Goal: Check status: Check status

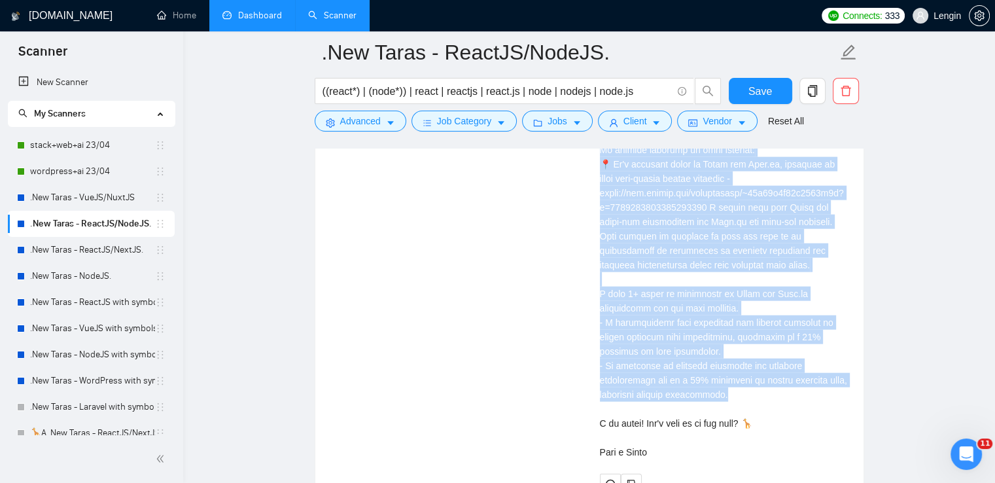
scroll to position [15, 0]
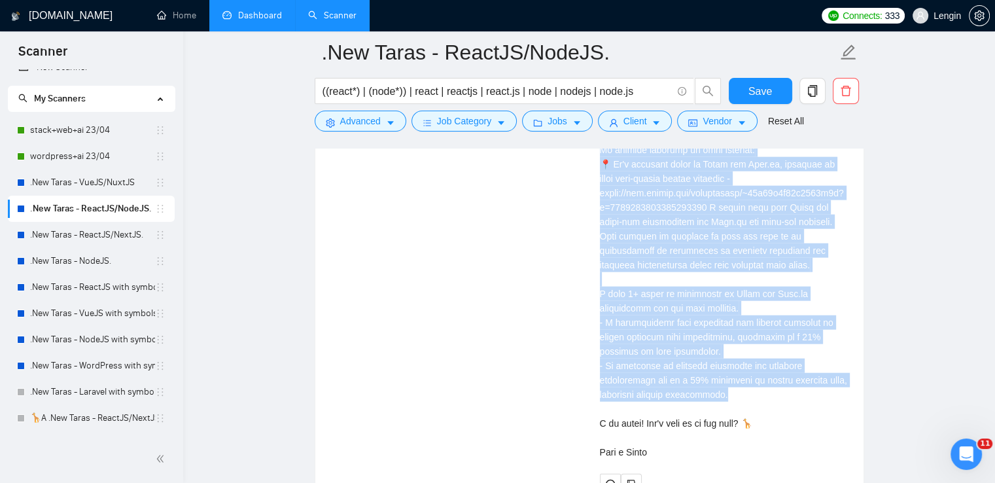
click at [253, 19] on link "Dashboard" at bounding box center [253, 15] width 60 height 11
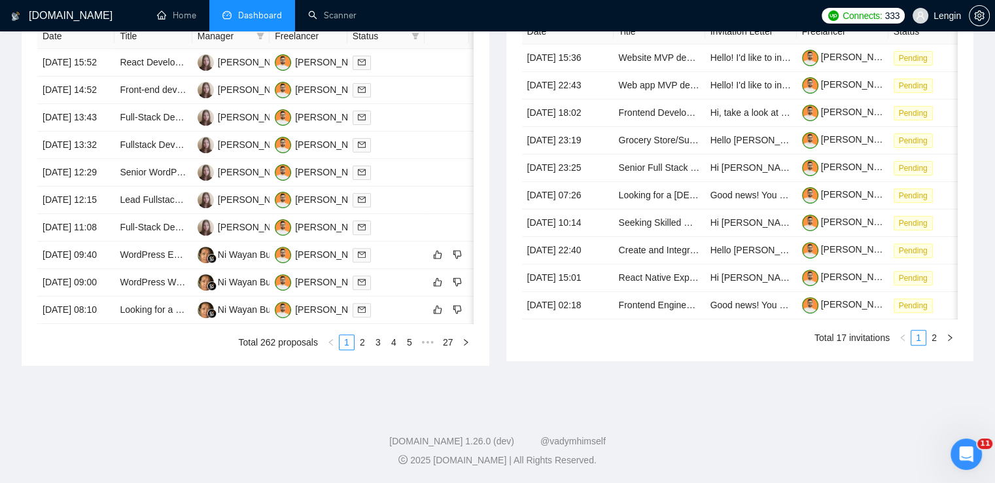
type input "[DATE]"
click at [365, 349] on link "2" at bounding box center [362, 342] width 14 height 14
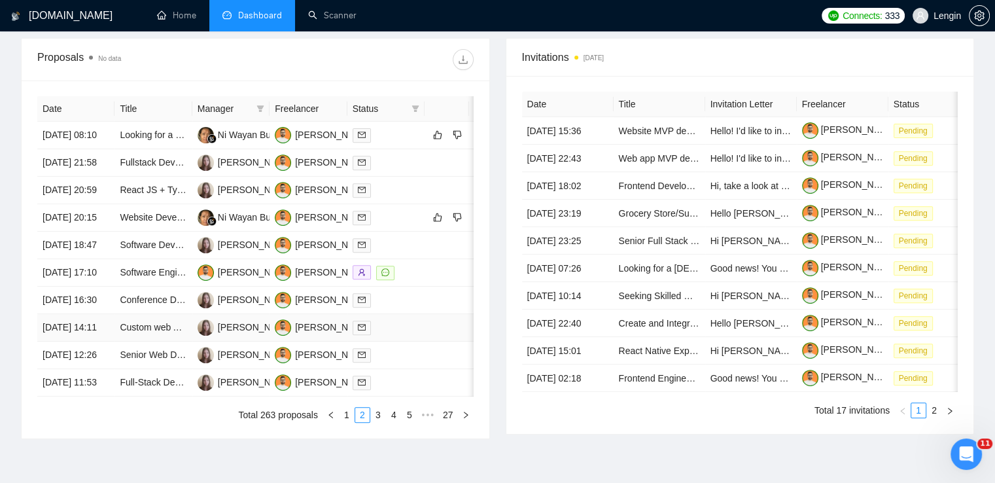
scroll to position [594, 0]
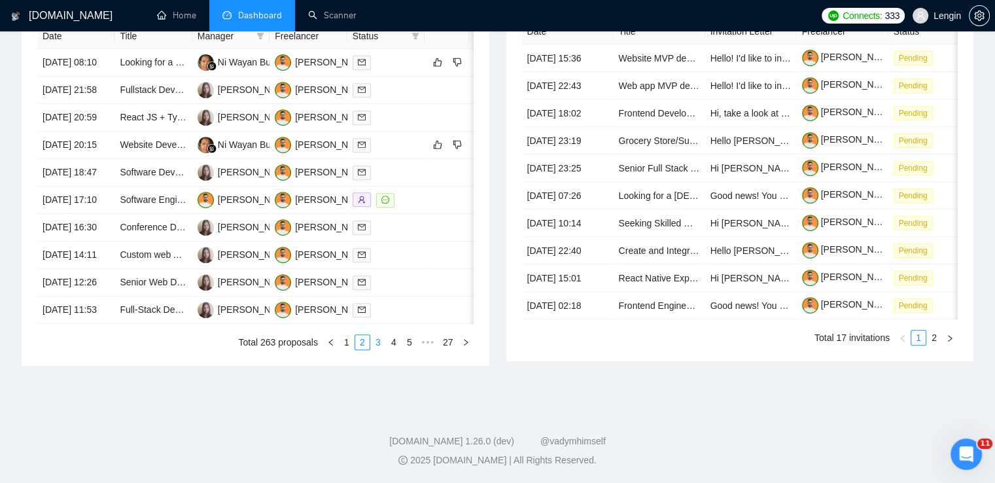
click at [380, 350] on li "3" at bounding box center [378, 342] width 16 height 16
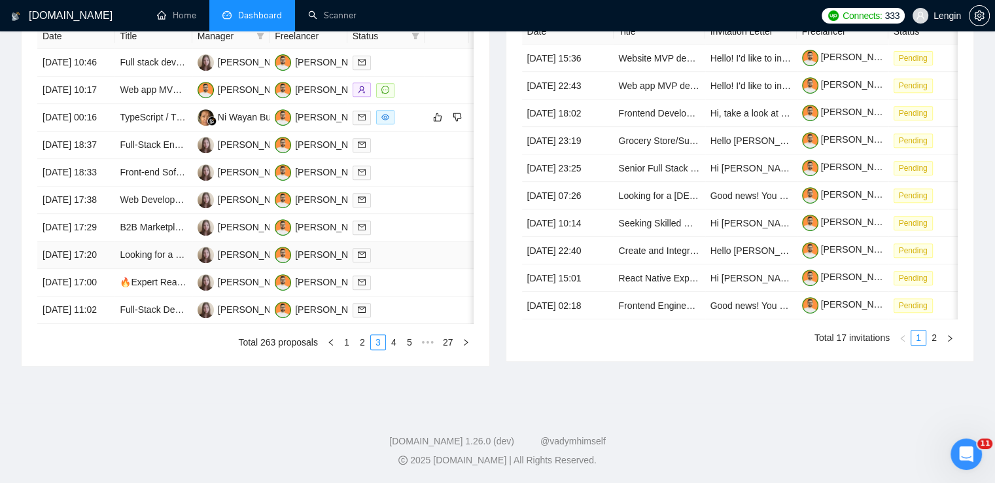
scroll to position [641, 0]
click at [342, 349] on link "1" at bounding box center [347, 342] width 14 height 14
